Goal: Use online tool/utility: Utilize a website feature to perform a specific function

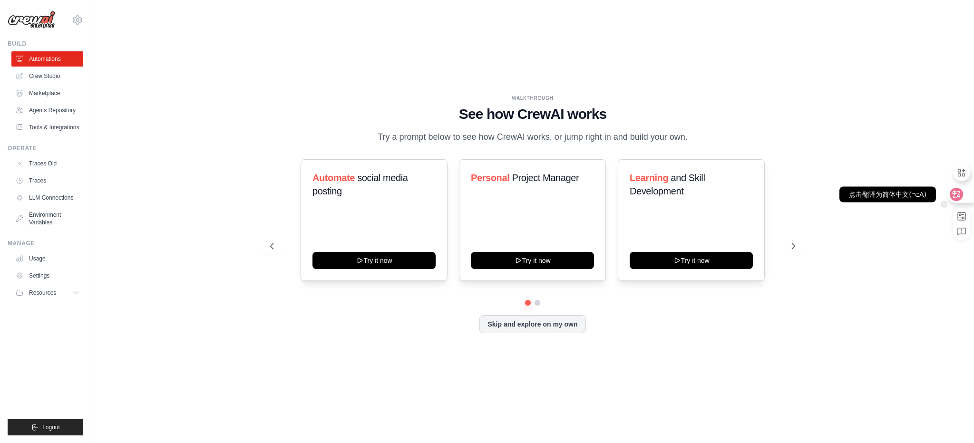
click at [960, 196] on icon at bounding box center [957, 195] width 8 height 8
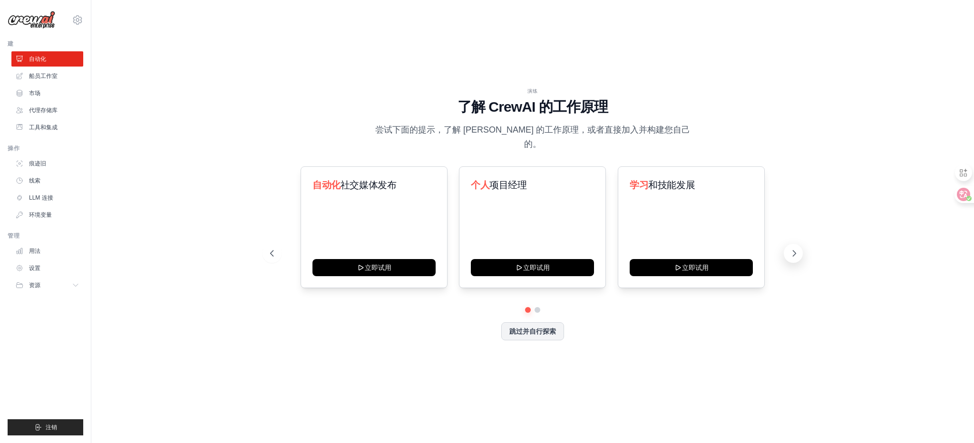
click at [790, 249] on icon at bounding box center [795, 254] width 10 height 10
click at [37, 88] on link "市场" at bounding box center [48, 93] width 72 height 15
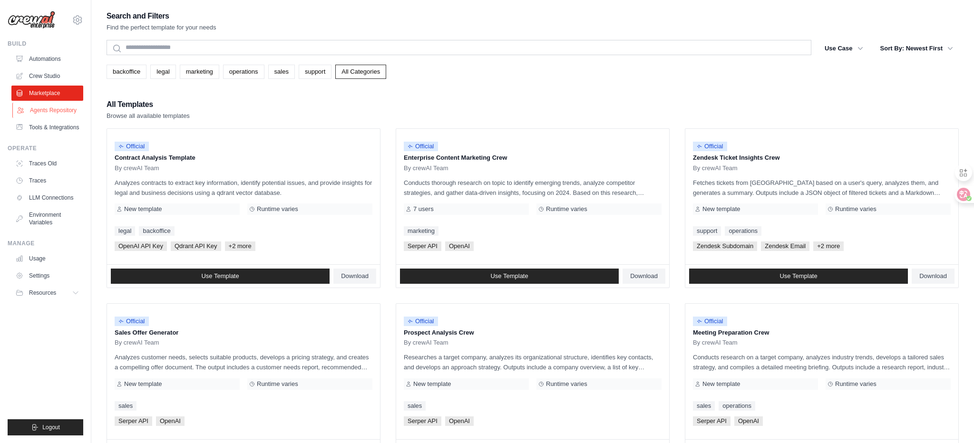
click at [53, 115] on link "Agents Repository" at bounding box center [48, 110] width 72 height 15
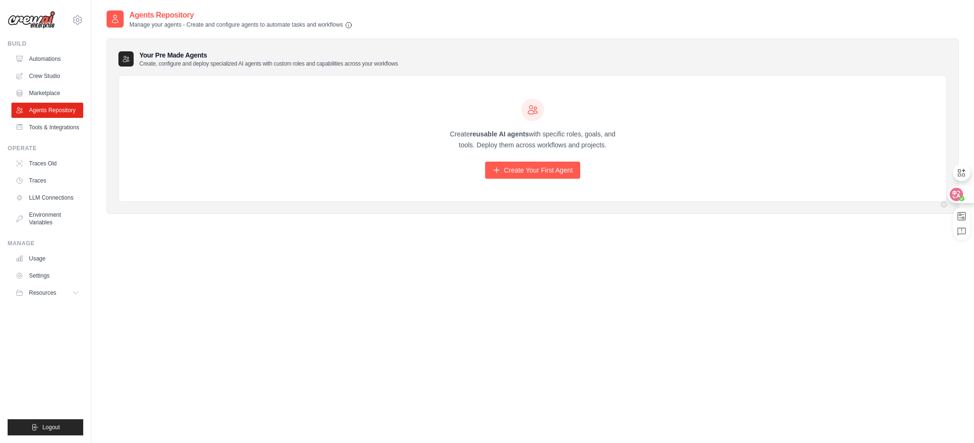
click at [962, 195] on icon at bounding box center [956, 194] width 13 height 13
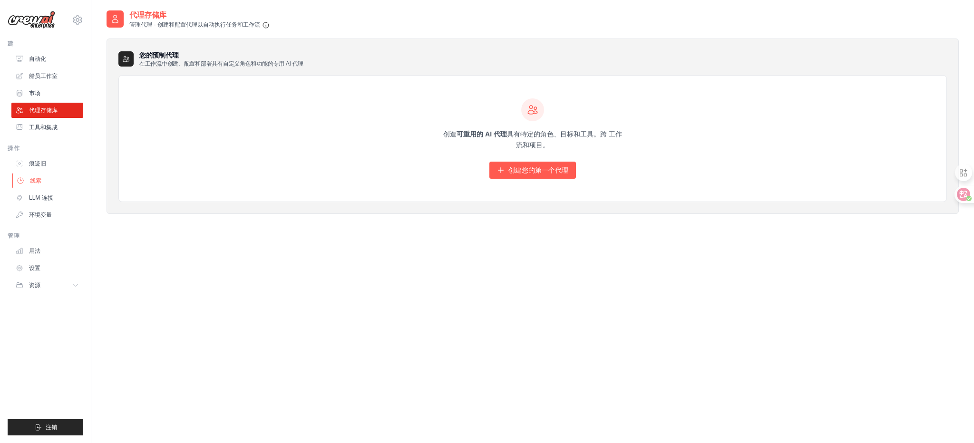
click at [47, 177] on link "线索" at bounding box center [48, 180] width 72 height 15
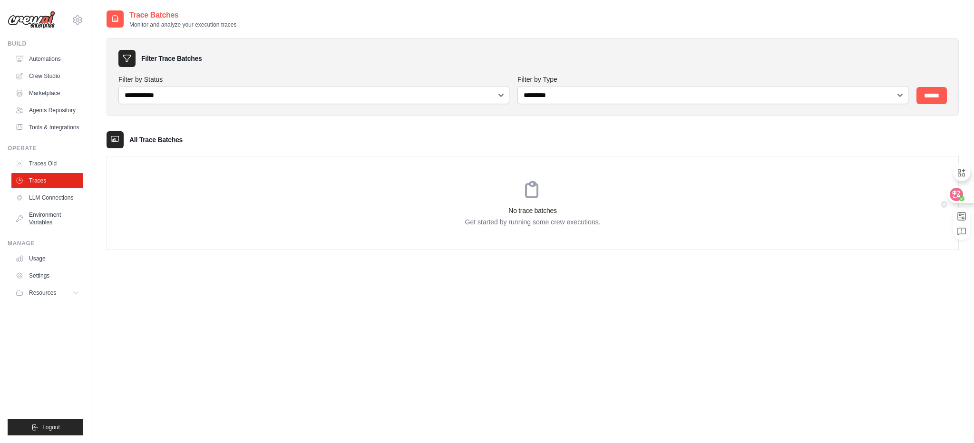
click at [960, 197] on circle at bounding box center [962, 198] width 5 height 5
click at [960, 197] on icon at bounding box center [957, 195] width 8 height 8
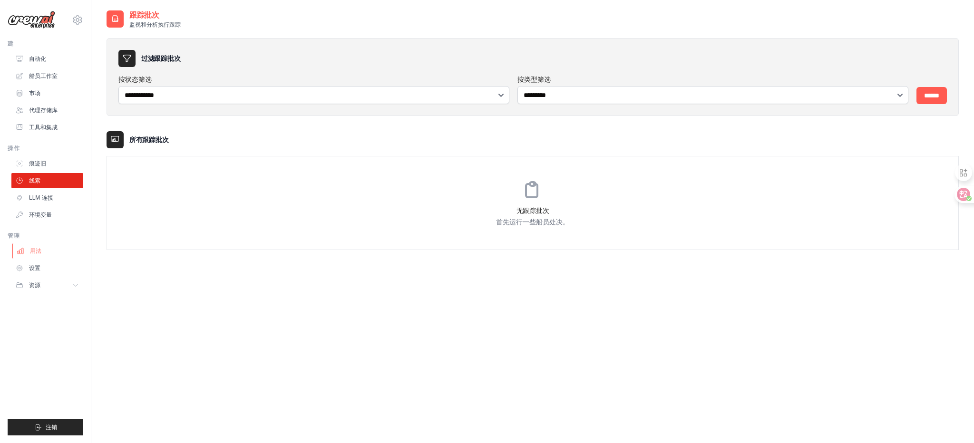
click at [38, 253] on font "用法" at bounding box center [35, 251] width 11 height 7
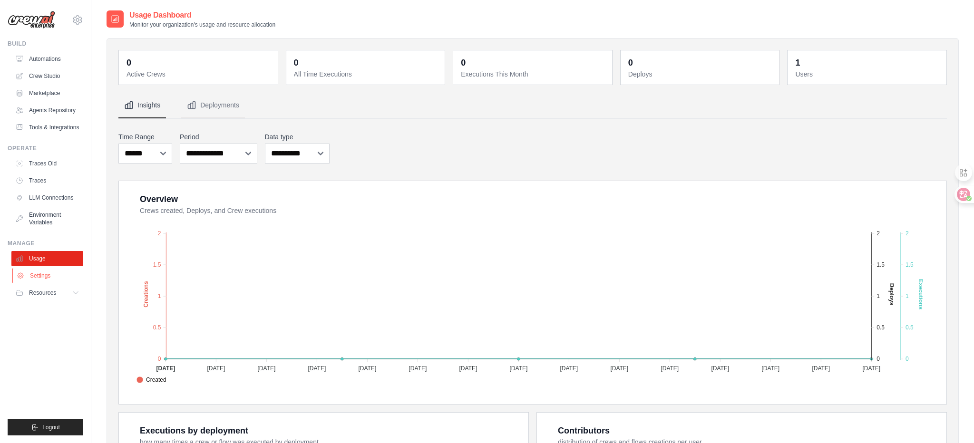
click at [57, 284] on link "Settings" at bounding box center [48, 275] width 72 height 15
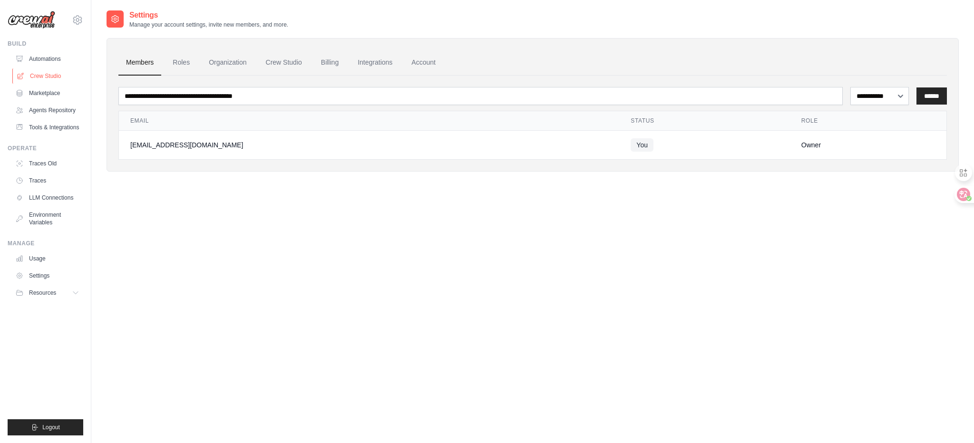
click at [44, 74] on link "Crew Studio" at bounding box center [48, 76] width 72 height 15
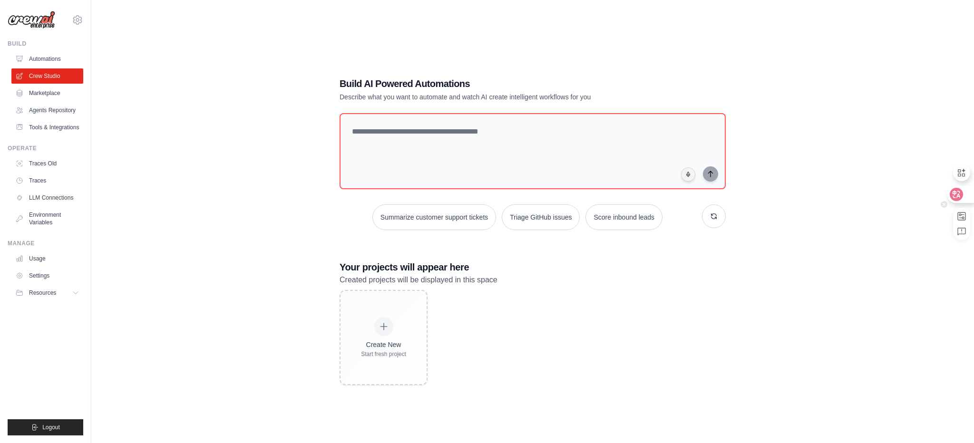
click at [964, 200] on div at bounding box center [961, 194] width 26 height 17
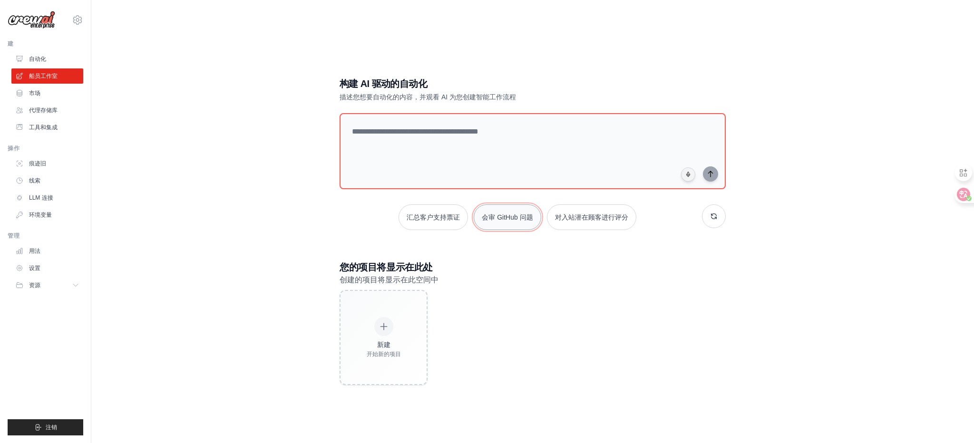
click at [504, 218] on font "会审 GitHub 问题" at bounding box center [507, 218] width 51 height 8
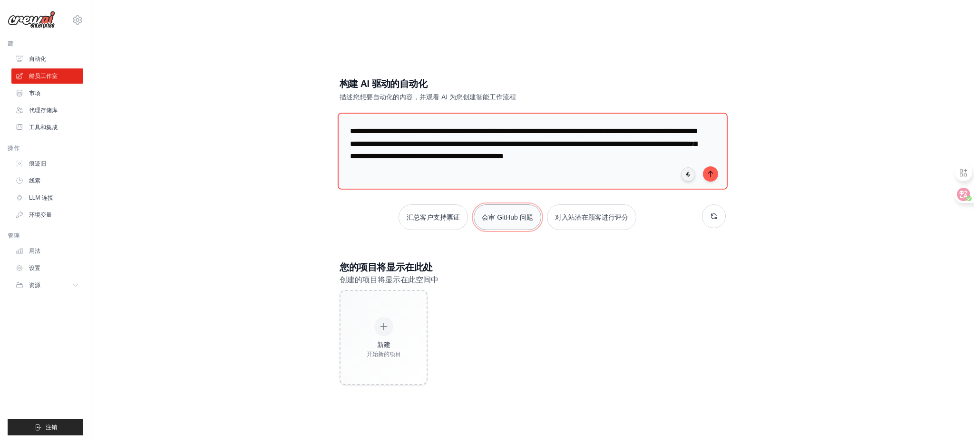
scroll to position [1, 0]
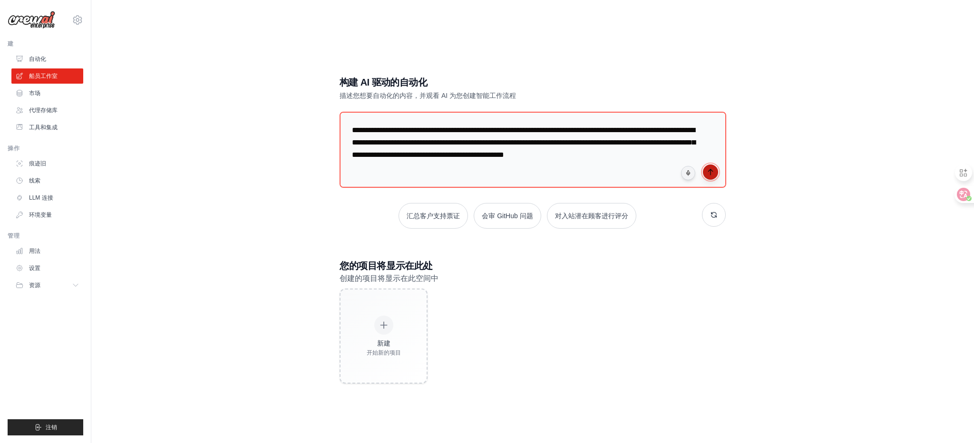
click at [709, 174] on icon "submit" at bounding box center [711, 172] width 8 height 8
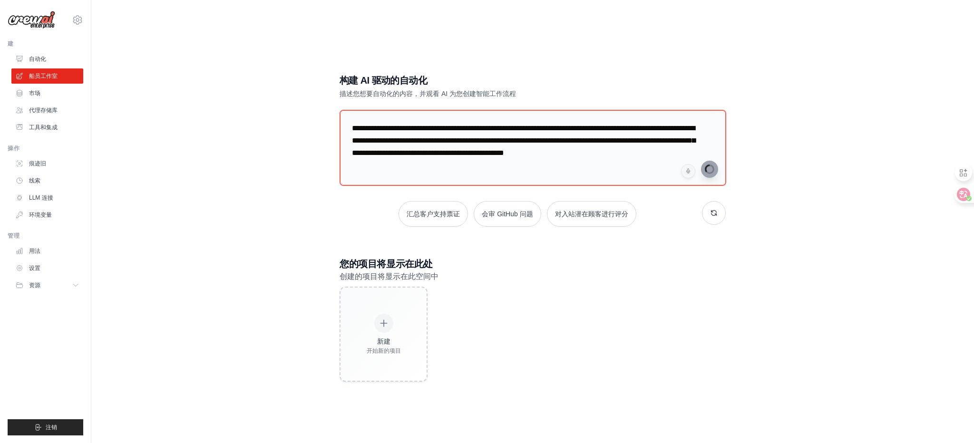
scroll to position [4, 0]
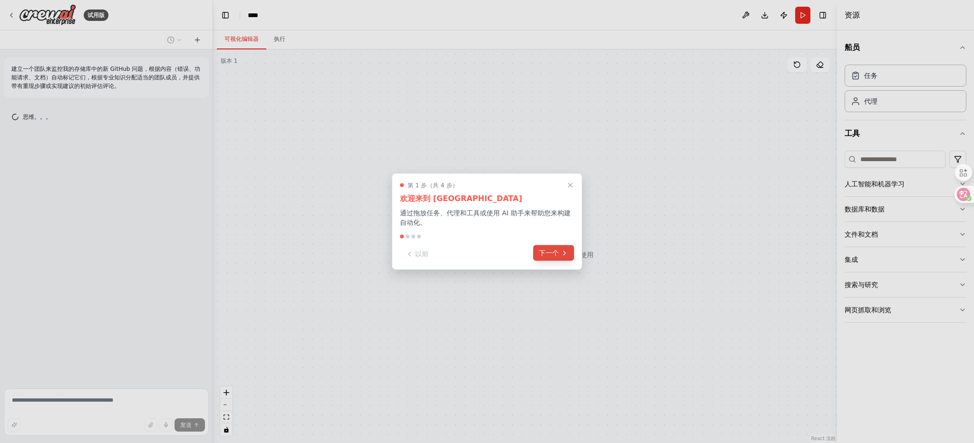
click at [563, 255] on icon at bounding box center [565, 253] width 8 height 8
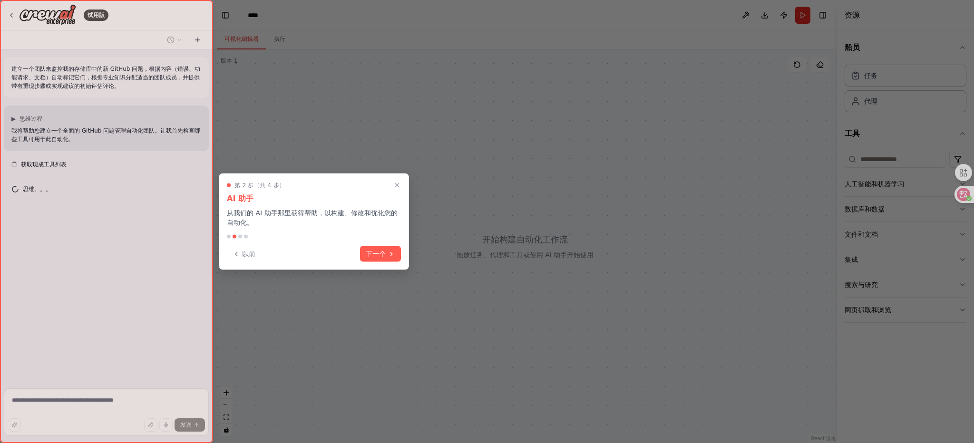
click at [378, 255] on font "下一个" at bounding box center [376, 254] width 20 height 8
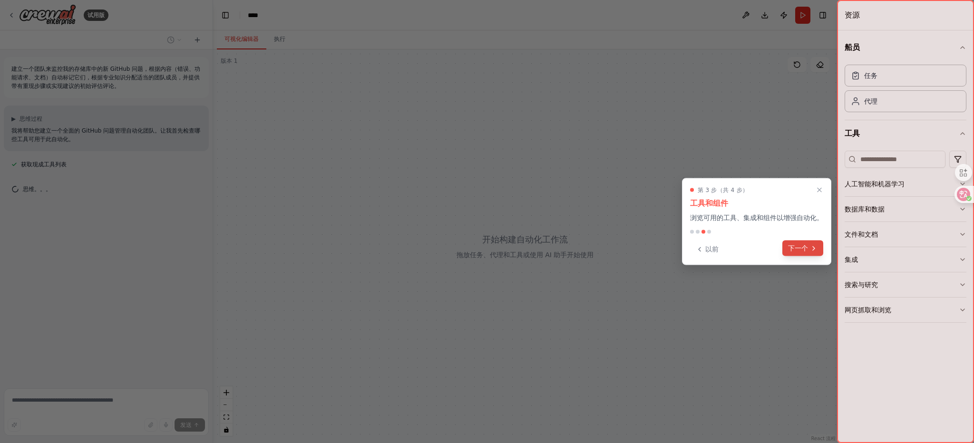
click at [805, 255] on button "下一个" at bounding box center [803, 249] width 41 height 16
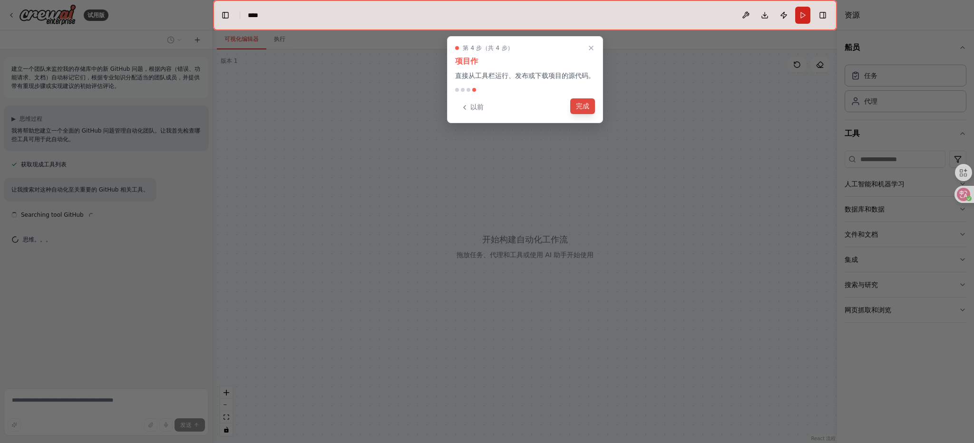
click at [578, 103] on font "完成" at bounding box center [582, 106] width 13 height 8
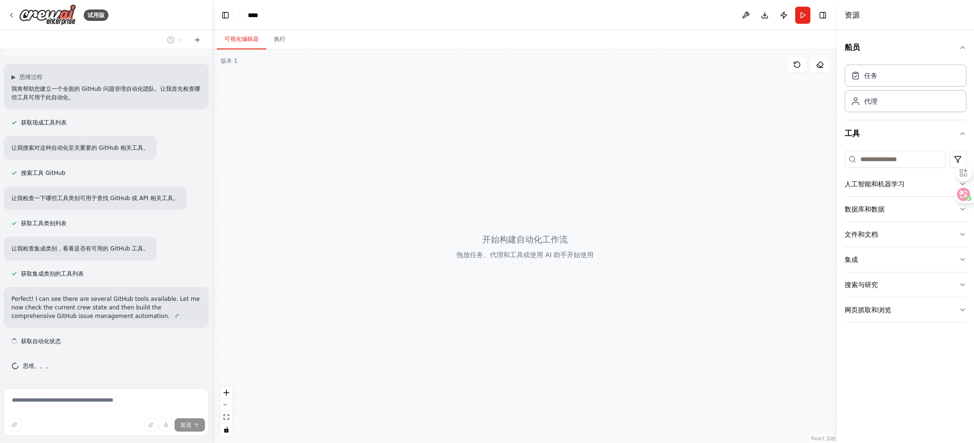
scroll to position [33, 0]
